Goal: Use online tool/utility: Utilize a website feature to perform a specific function

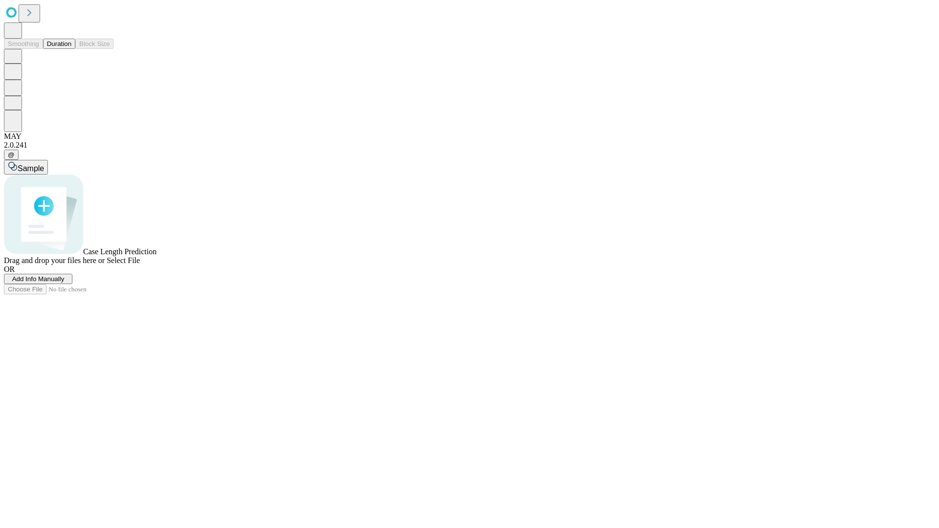
click at [71, 49] on button "Duration" at bounding box center [59, 44] width 32 height 10
click at [65, 283] on span "Add Info Manually" at bounding box center [38, 278] width 52 height 7
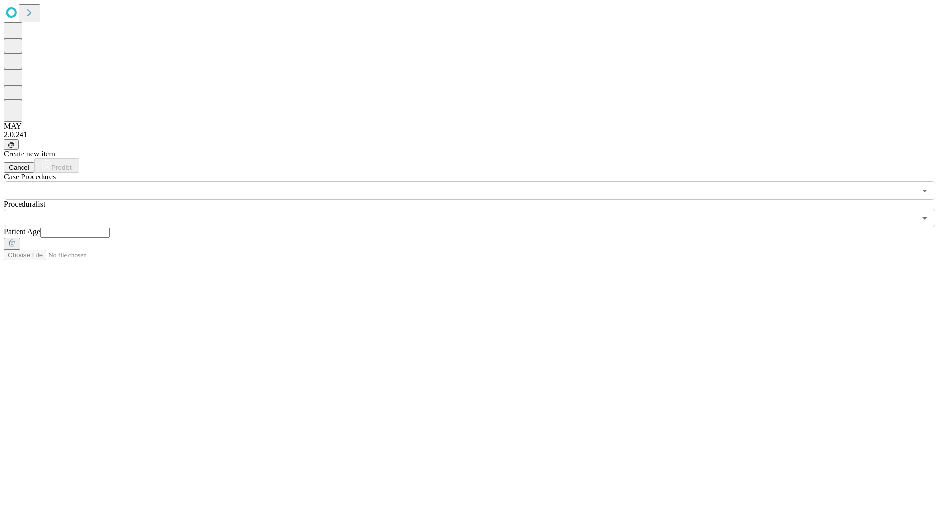
click at [110, 228] on input "text" at bounding box center [74, 233] width 69 height 10
type input "**"
click at [476, 209] on input "text" at bounding box center [460, 218] width 912 height 19
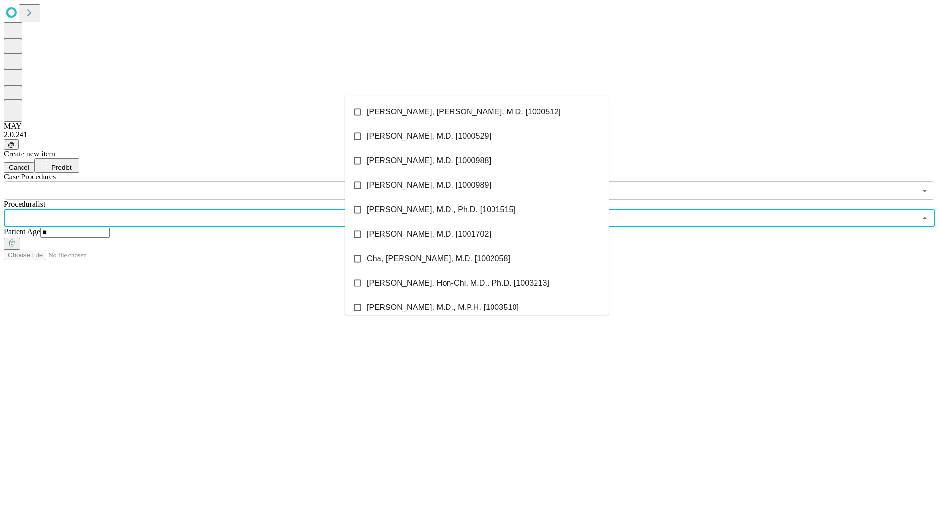
click at [477, 112] on li "[PERSON_NAME], [PERSON_NAME], M.D. [1000512]" at bounding box center [477, 112] width 264 height 24
click at [205, 181] on input "text" at bounding box center [460, 190] width 912 height 19
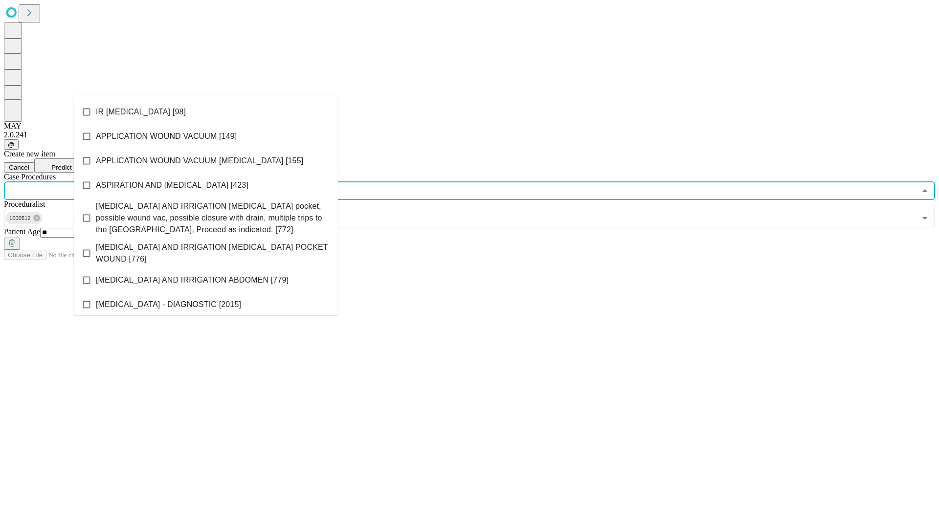
click at [206, 112] on li "IR [MEDICAL_DATA] [98]" at bounding box center [206, 112] width 264 height 24
click at [71, 164] on span "Predict" at bounding box center [61, 167] width 20 height 7
